Goal: Task Accomplishment & Management: Manage account settings

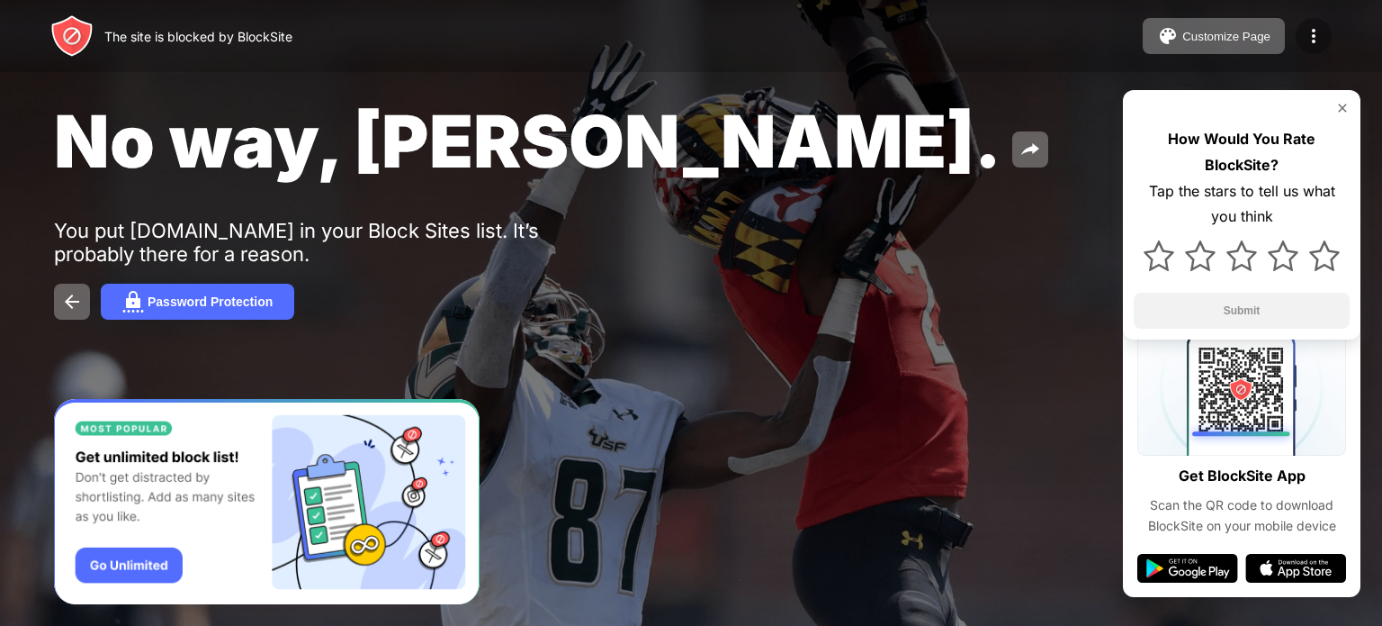
click at [1306, 35] on img at bounding box center [1314, 36] width 22 height 22
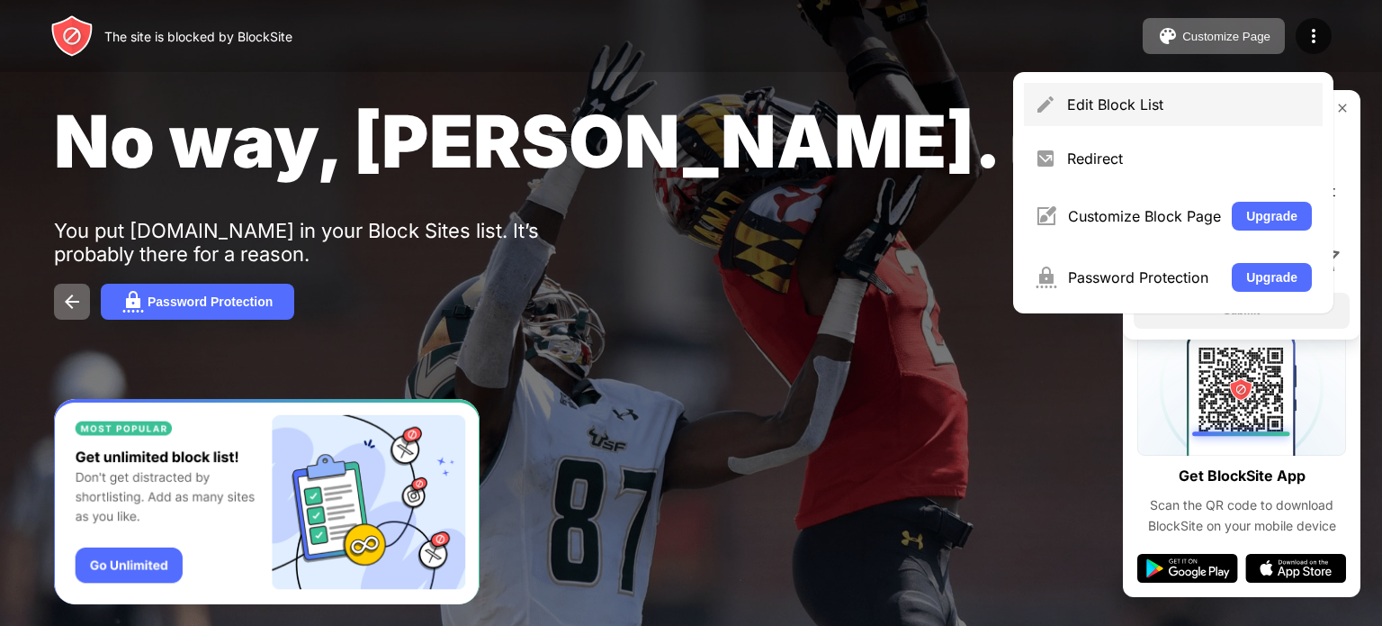
click at [1114, 108] on div "Edit Block List" at bounding box center [1189, 104] width 245 height 18
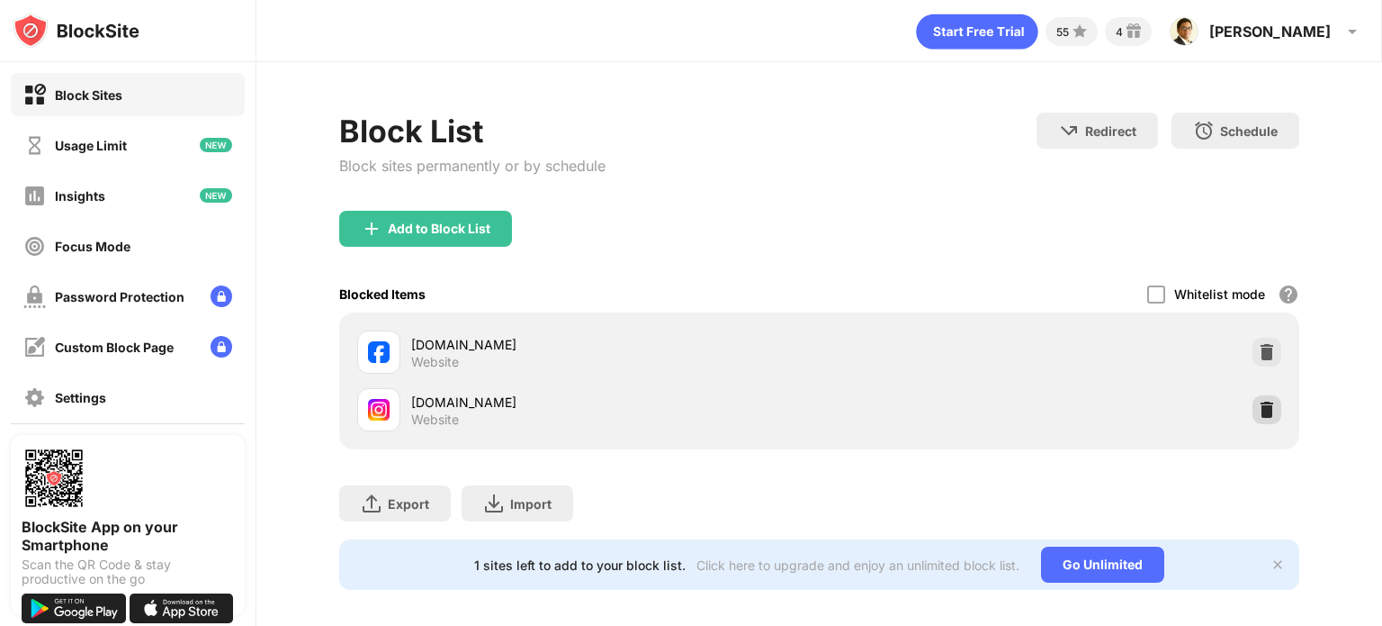
click at [1258, 406] on img at bounding box center [1267, 410] width 18 height 18
